Goal: Task Accomplishment & Management: Manage account settings

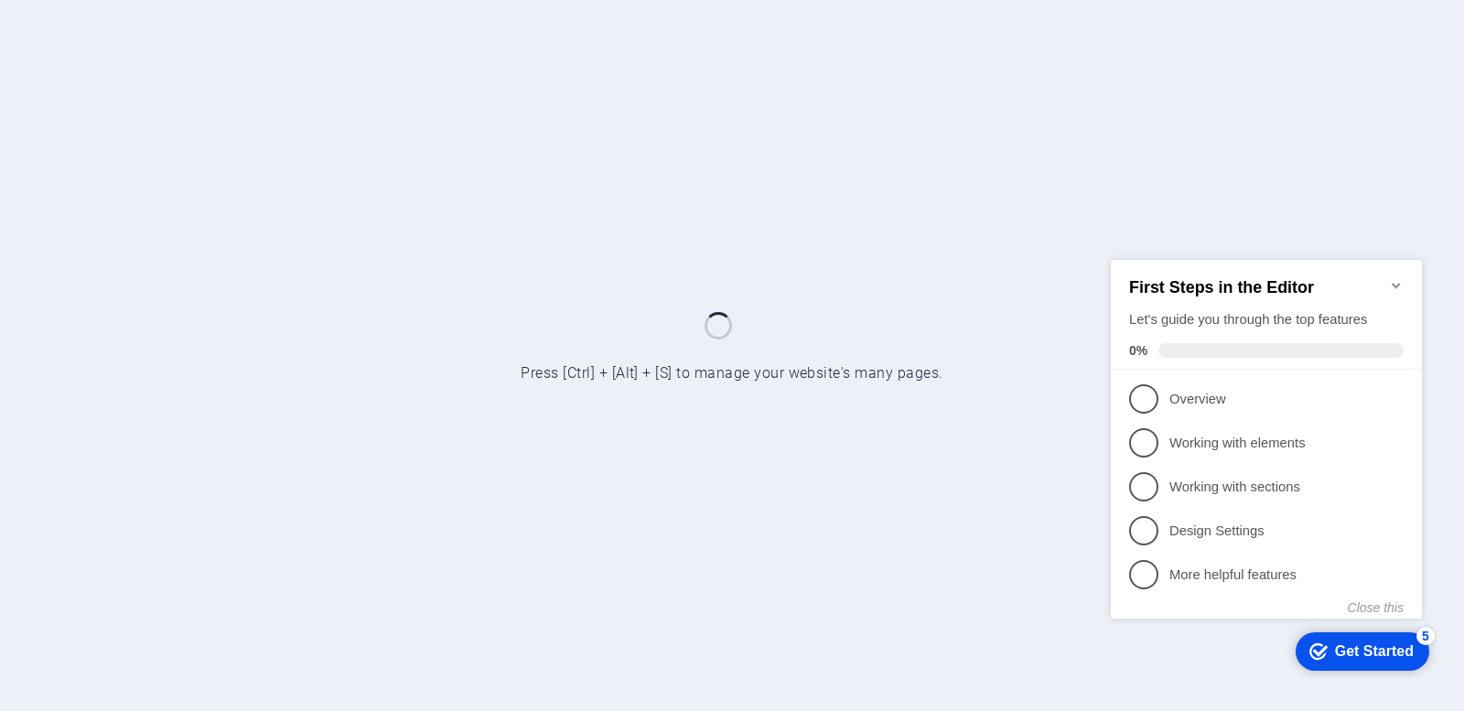
click at [1393, 278] on icon "Minimize checklist" at bounding box center [1396, 284] width 15 height 15
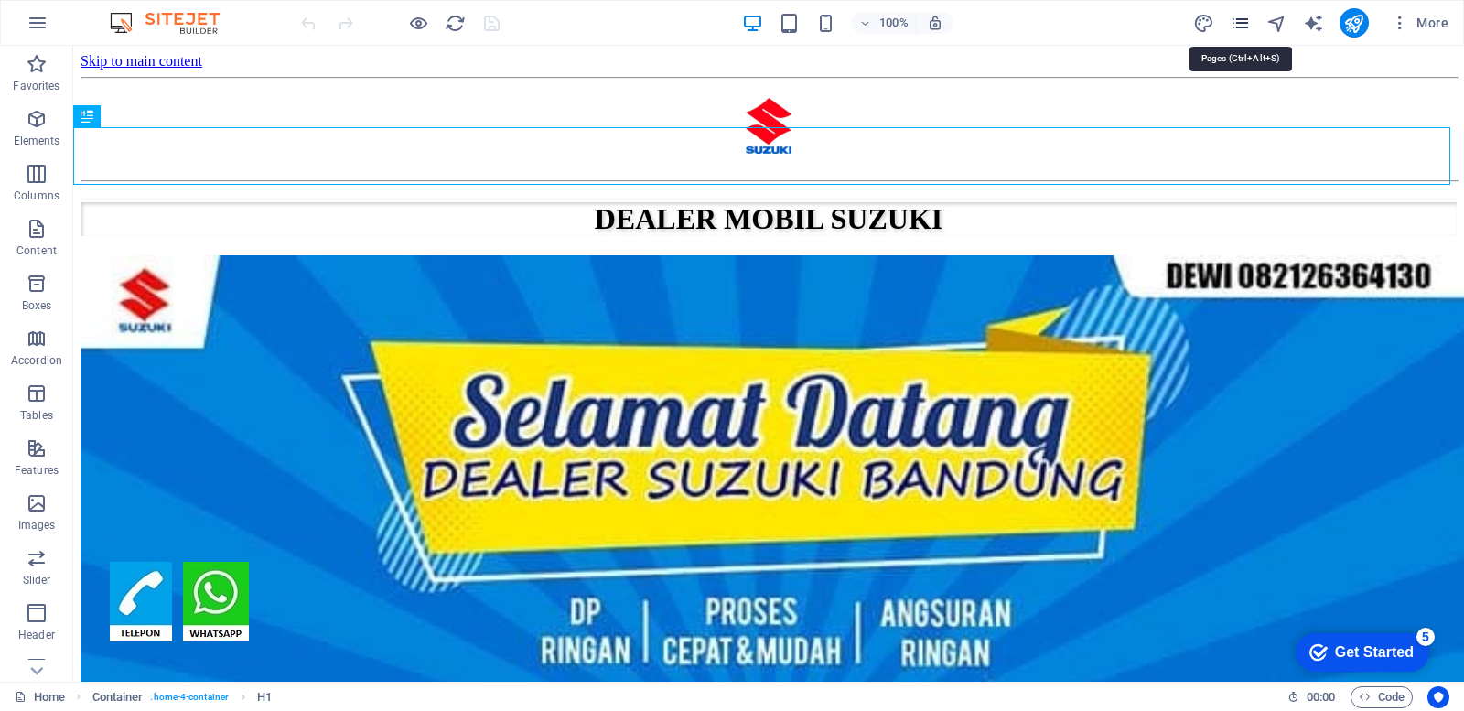
click at [1243, 24] on icon "pages" at bounding box center [1240, 23] width 21 height 21
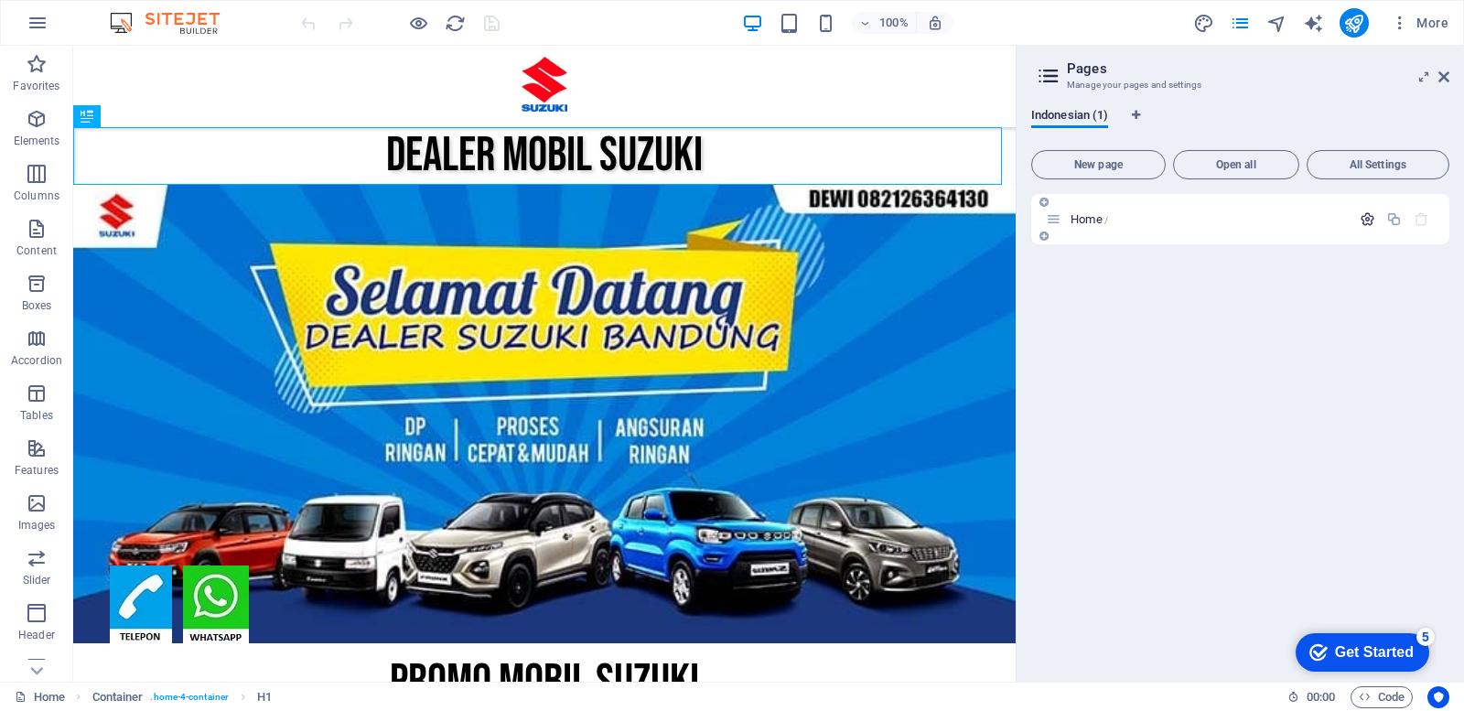
click at [1365, 217] on icon "button" at bounding box center [1368, 219] width 16 height 16
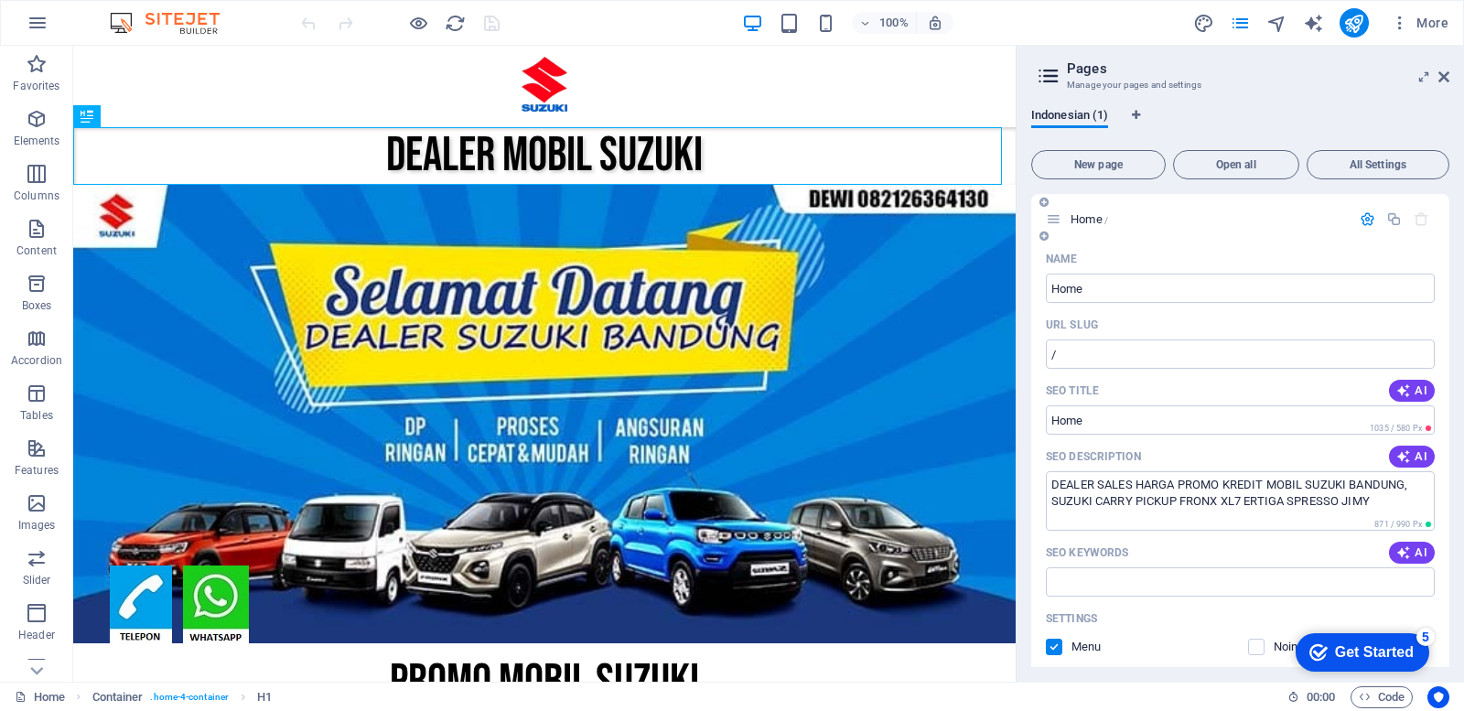
click at [1360, 219] on icon "button" at bounding box center [1368, 219] width 16 height 16
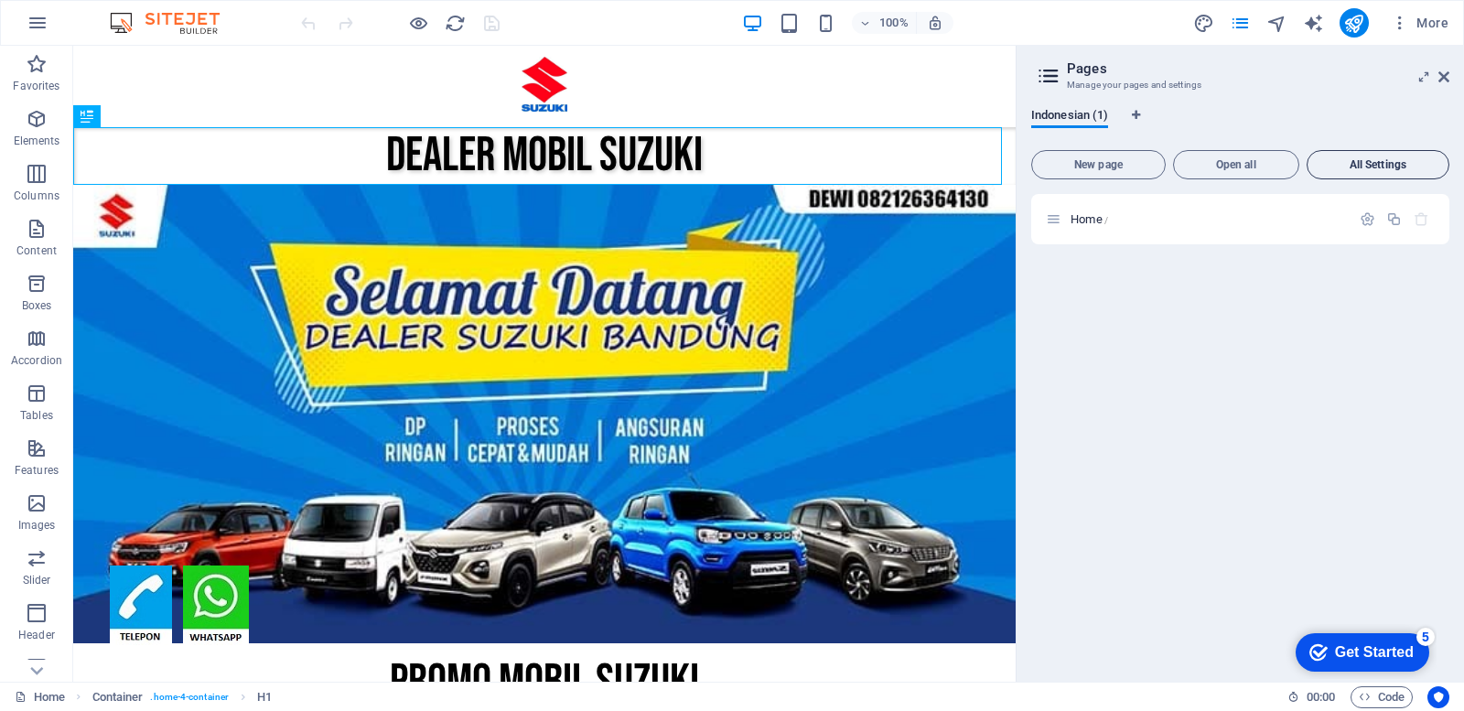
click at [1380, 167] on span "All Settings" at bounding box center [1378, 164] width 126 height 11
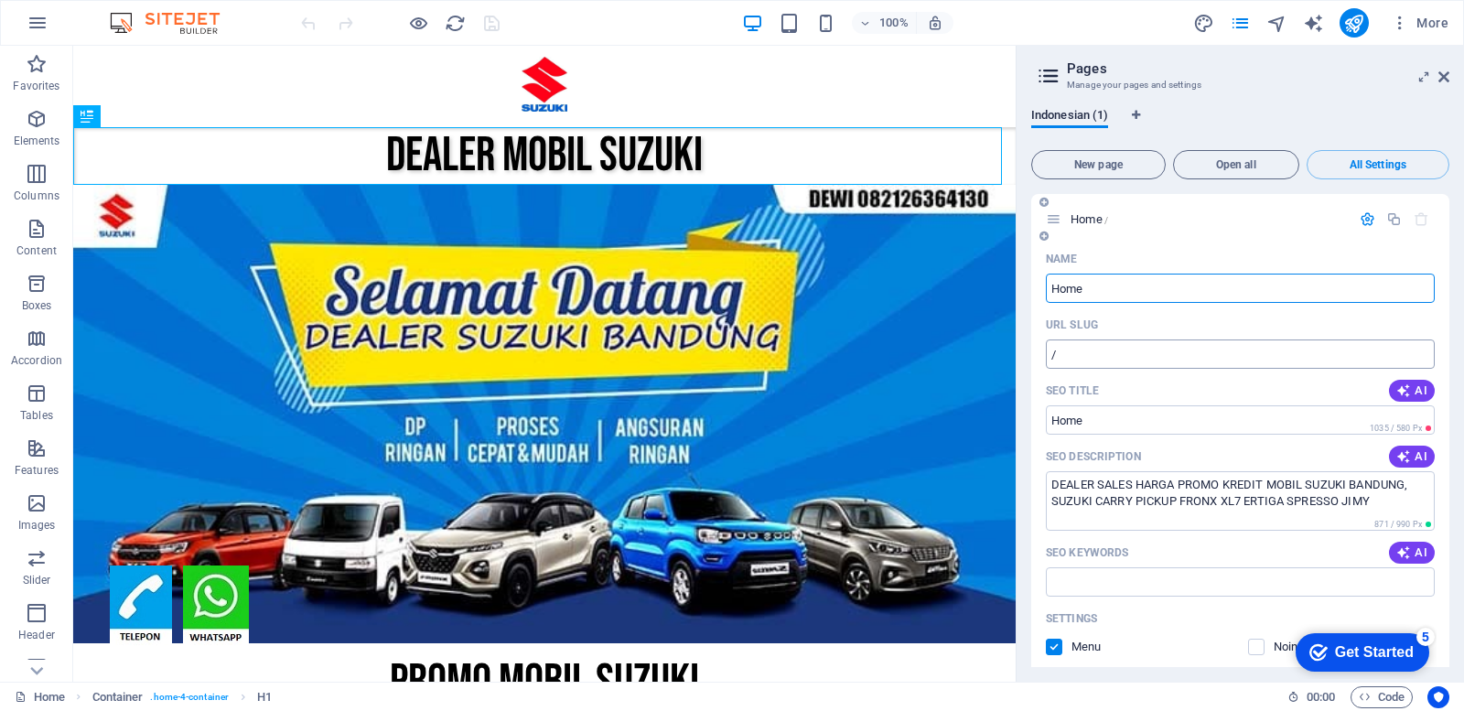
scroll to position [183, 0]
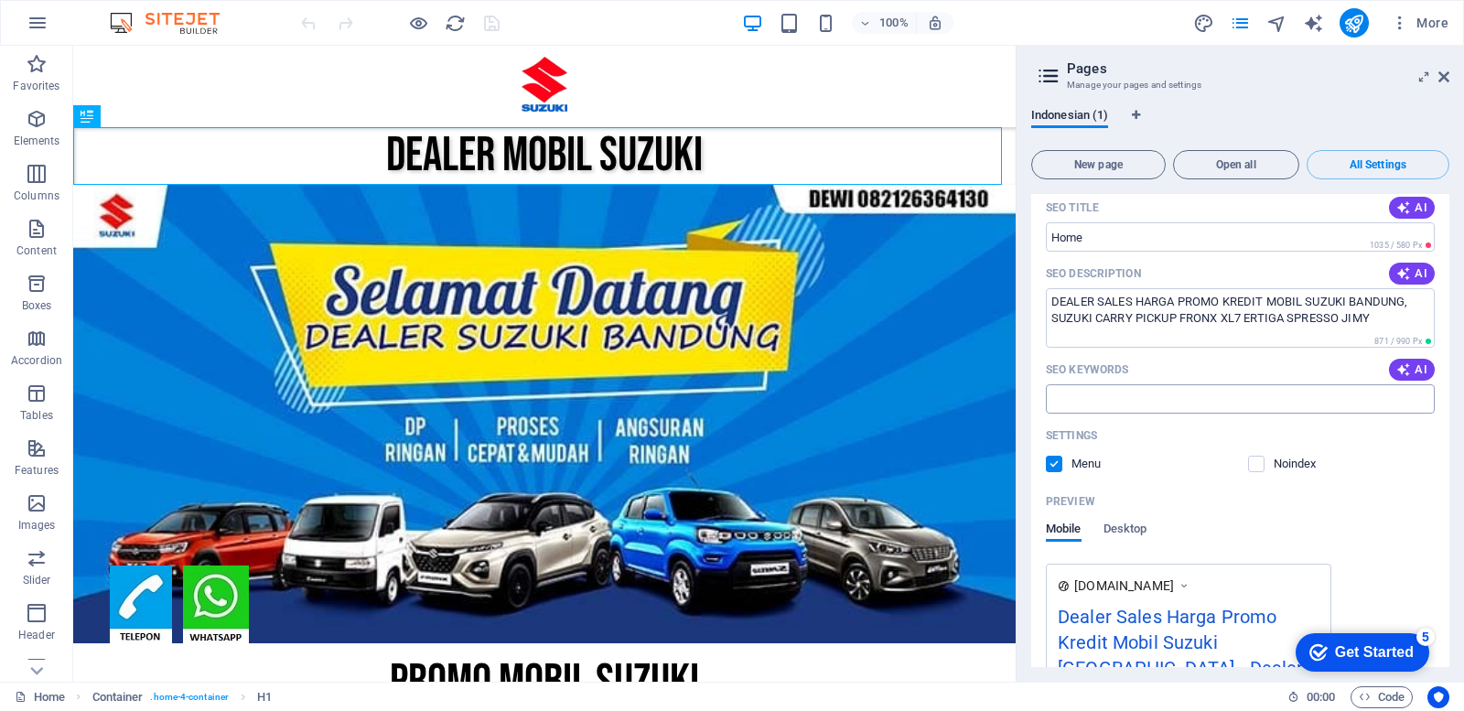
click at [1149, 402] on input "SEO Keywords" at bounding box center [1240, 398] width 389 height 29
click at [1184, 316] on textarea "DEALER SALES HARGA PROMO KREDIT MOBIL SUZUKI BANDUNG, SUZUKI CARRY PICKUP FRONX…" at bounding box center [1240, 317] width 389 height 59
click at [1369, 317] on textarea "DEALER SALES HARGA PROMO KREDIT MOBIL SUZUKI BANDUNG, SUZUKI CARRY PICKUP FRONX…" at bounding box center [1240, 317] width 389 height 59
type textarea "DEALER SALES HARGA PROMO KREDIT MOBIL SUZUKI BANDUNG, SUZUKI CARRY PICKUP FRONX…"
click at [1146, 394] on input "SEO Keywords" at bounding box center [1240, 398] width 389 height 29
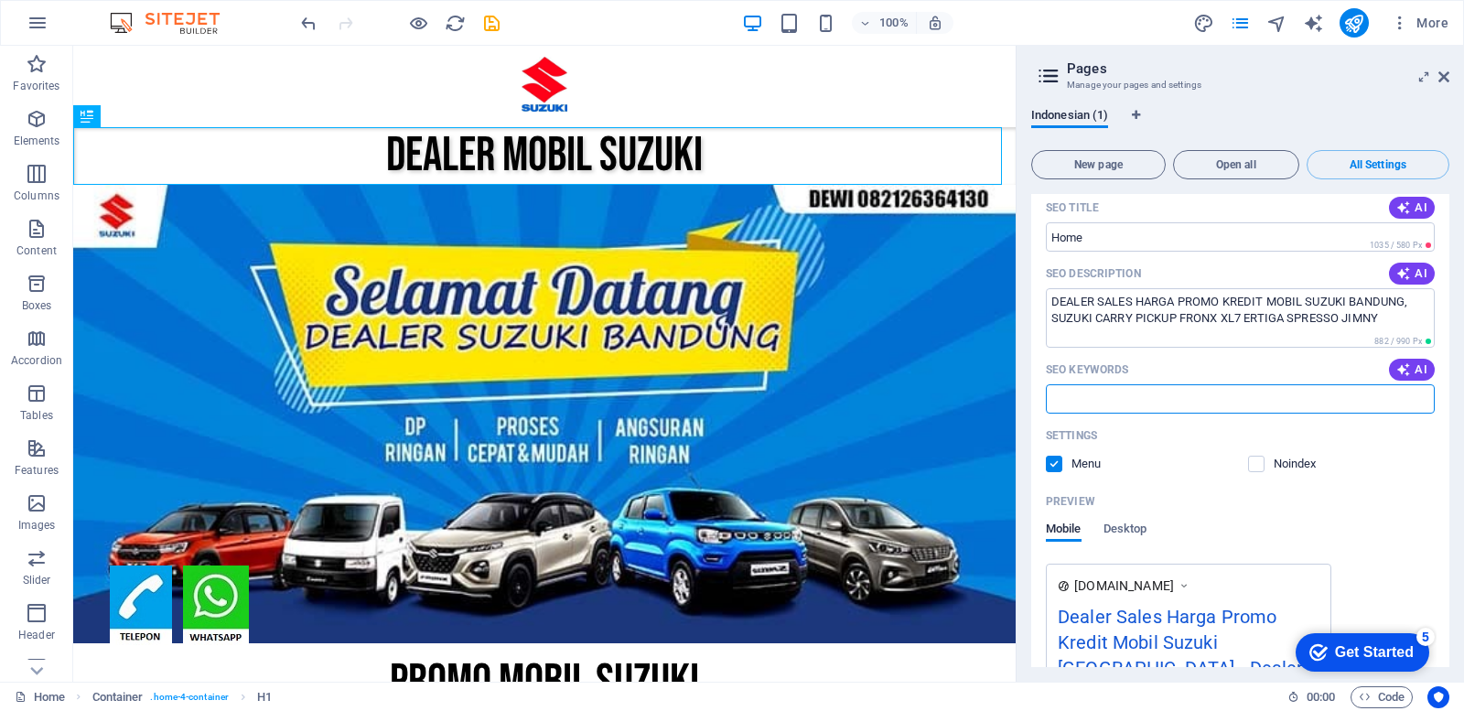
paste input "DEALER SALES HARGA PROMO KREDIT MOBIL SUZUKI BANDUNG, SUZUKI CARRY PICKUP FRONX…"
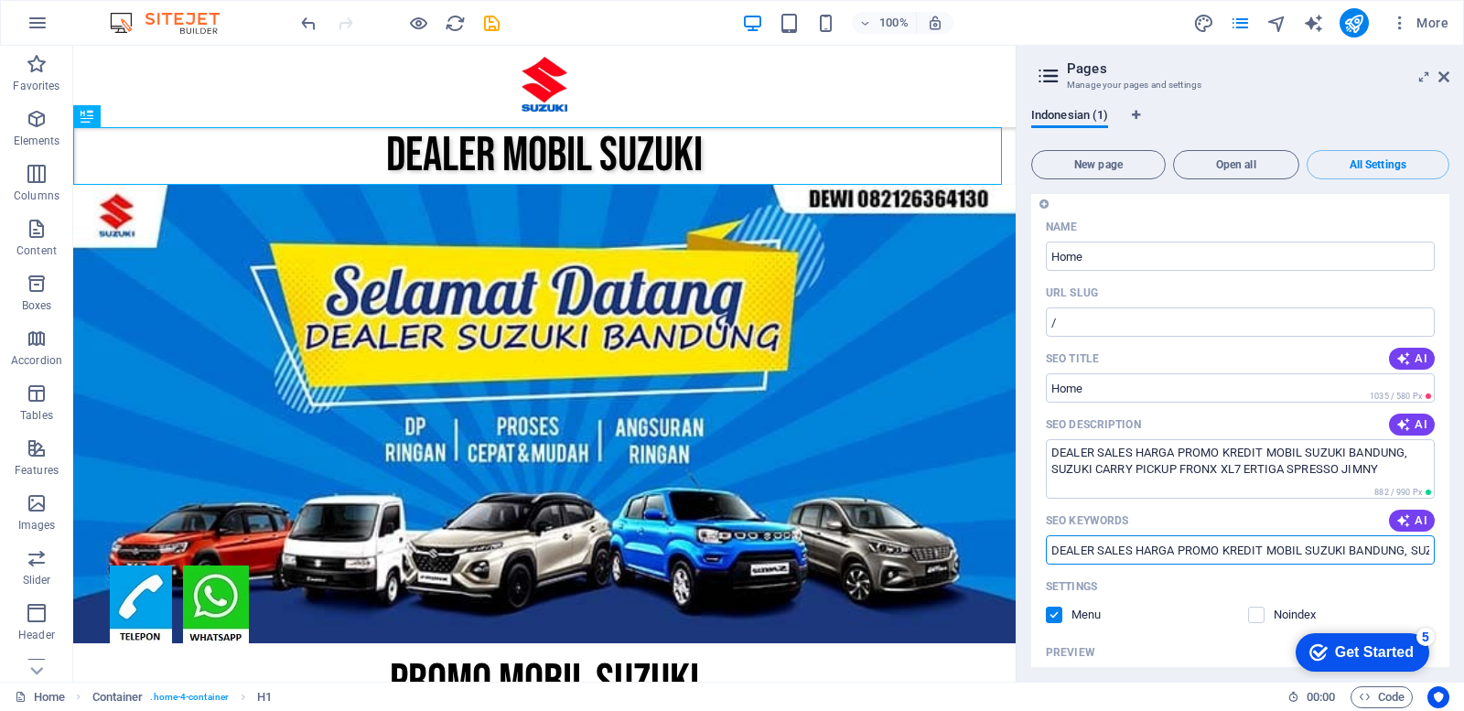
scroll to position [0, 0]
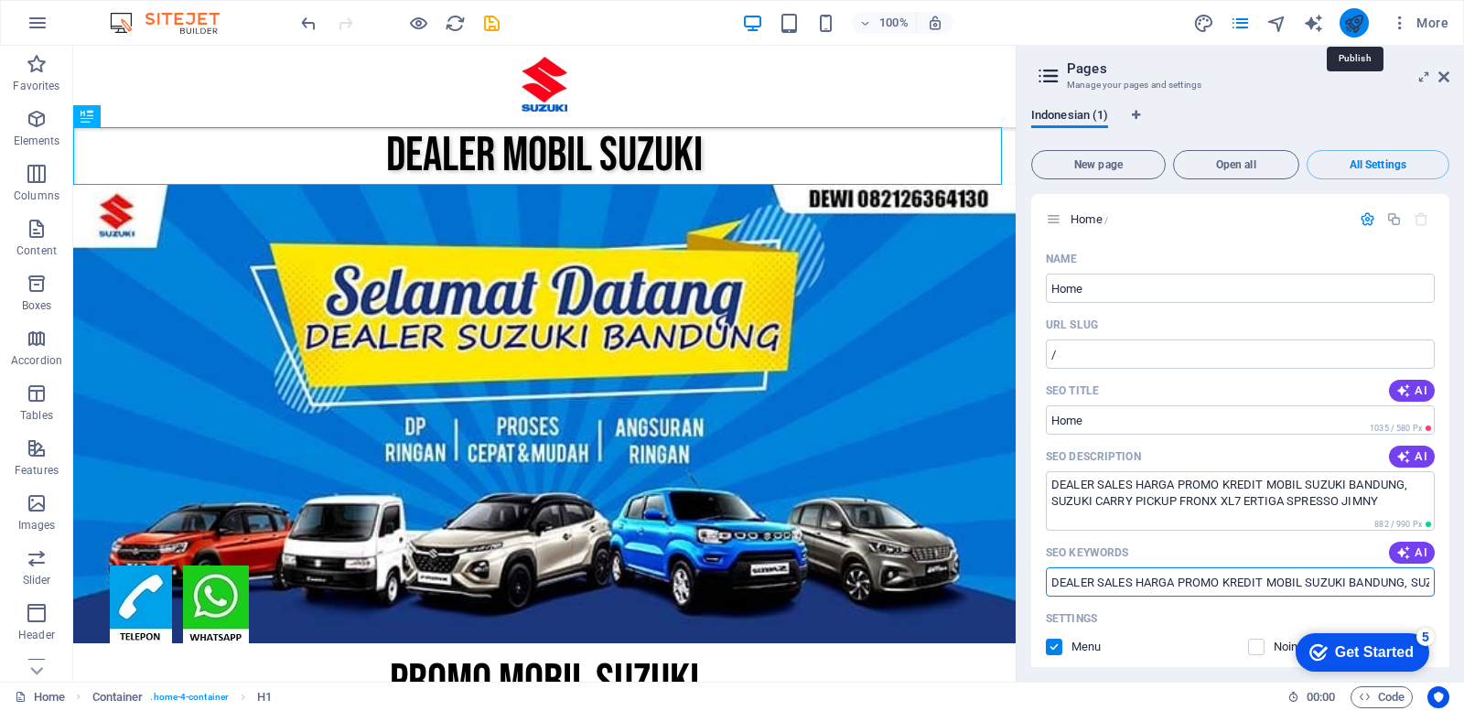
type input "DEALER SALES HARGA PROMO KREDIT MOBIL SUZUKI BANDUNG, SUZUKI CARRY PICKUP FRONX…"
click at [1361, 25] on icon "publish" at bounding box center [1354, 23] width 21 height 21
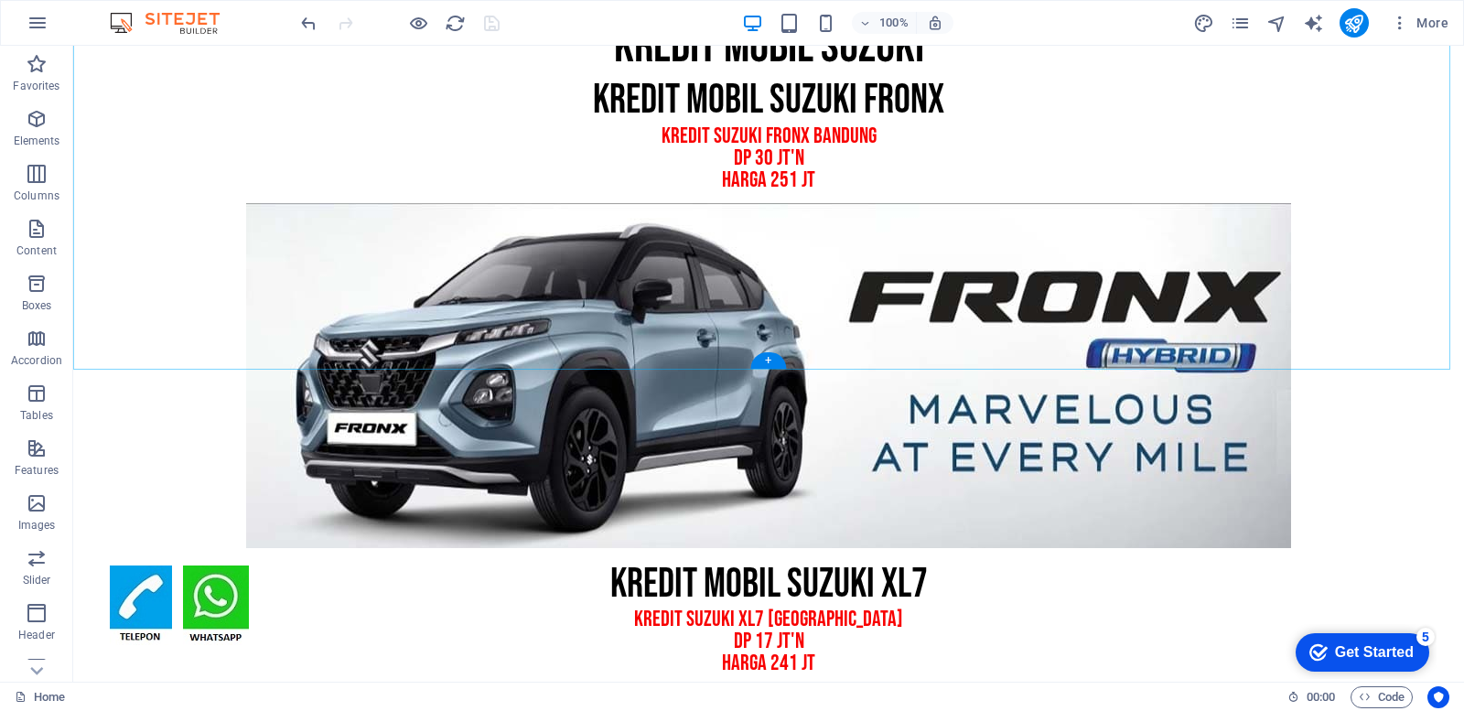
scroll to position [5034, 0]
